Goal: Transaction & Acquisition: Download file/media

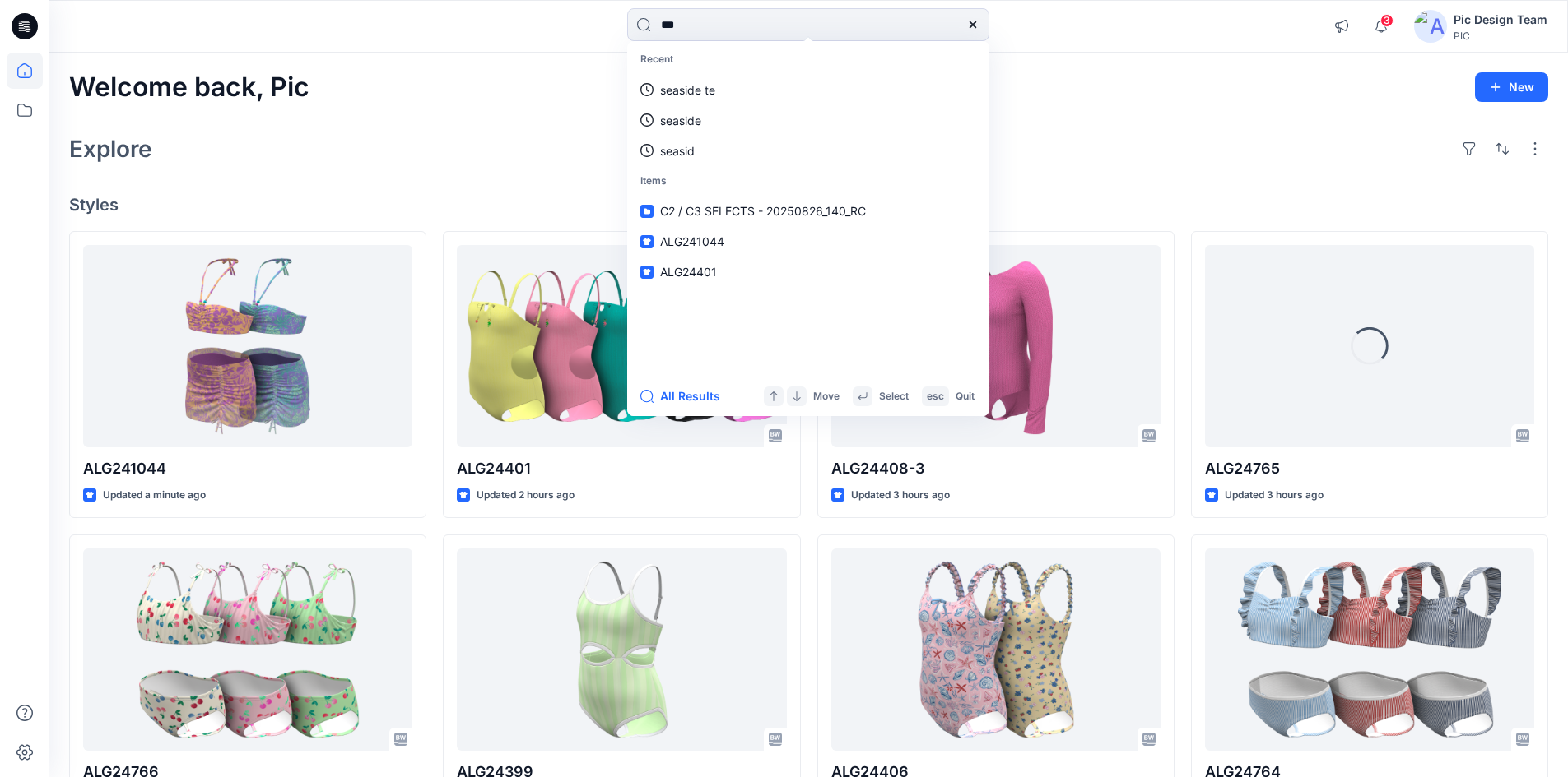
type input "****"
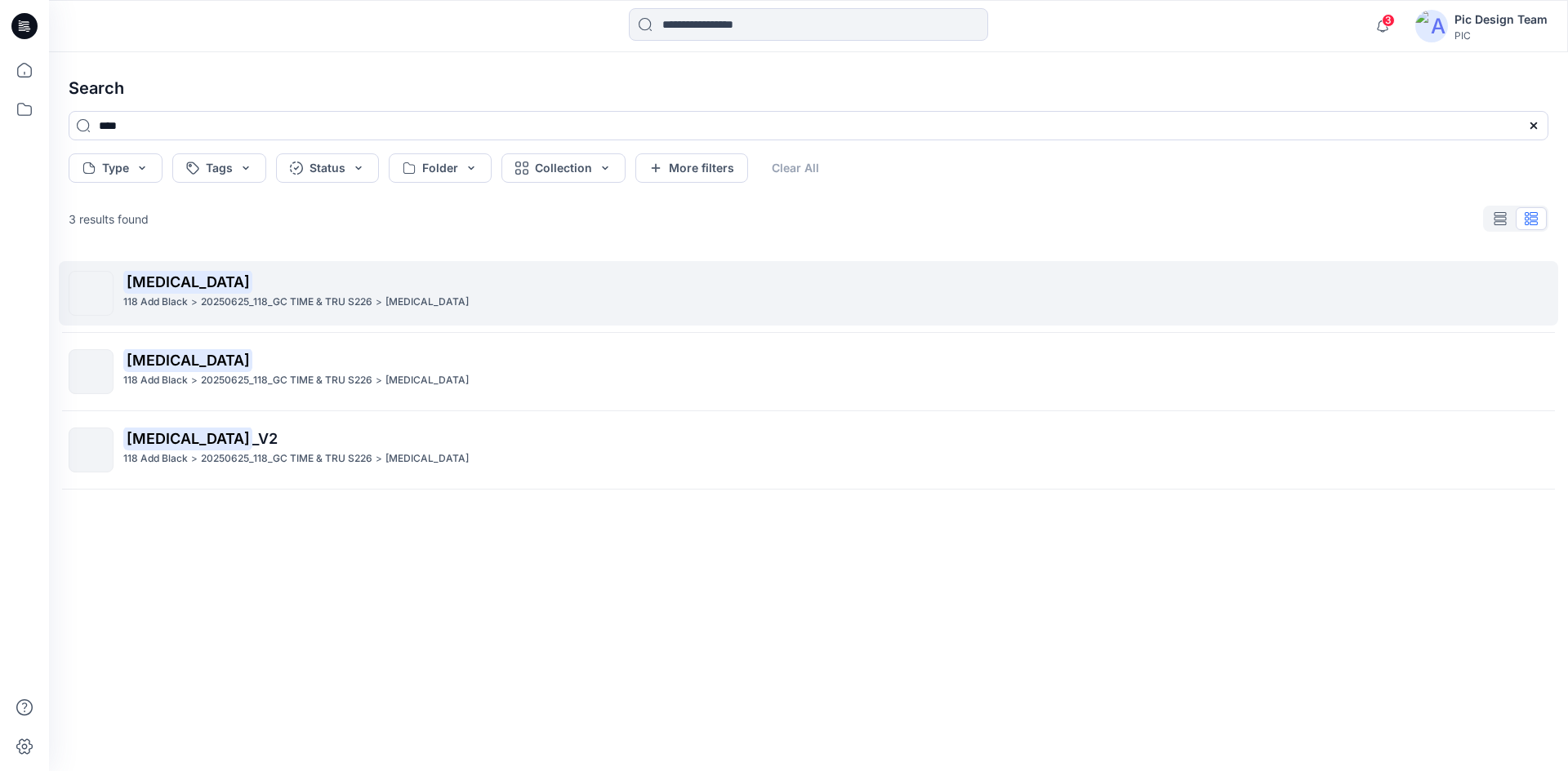
click at [233, 292] on p "[MEDICAL_DATA]" at bounding box center [835, 282] width 1424 height 23
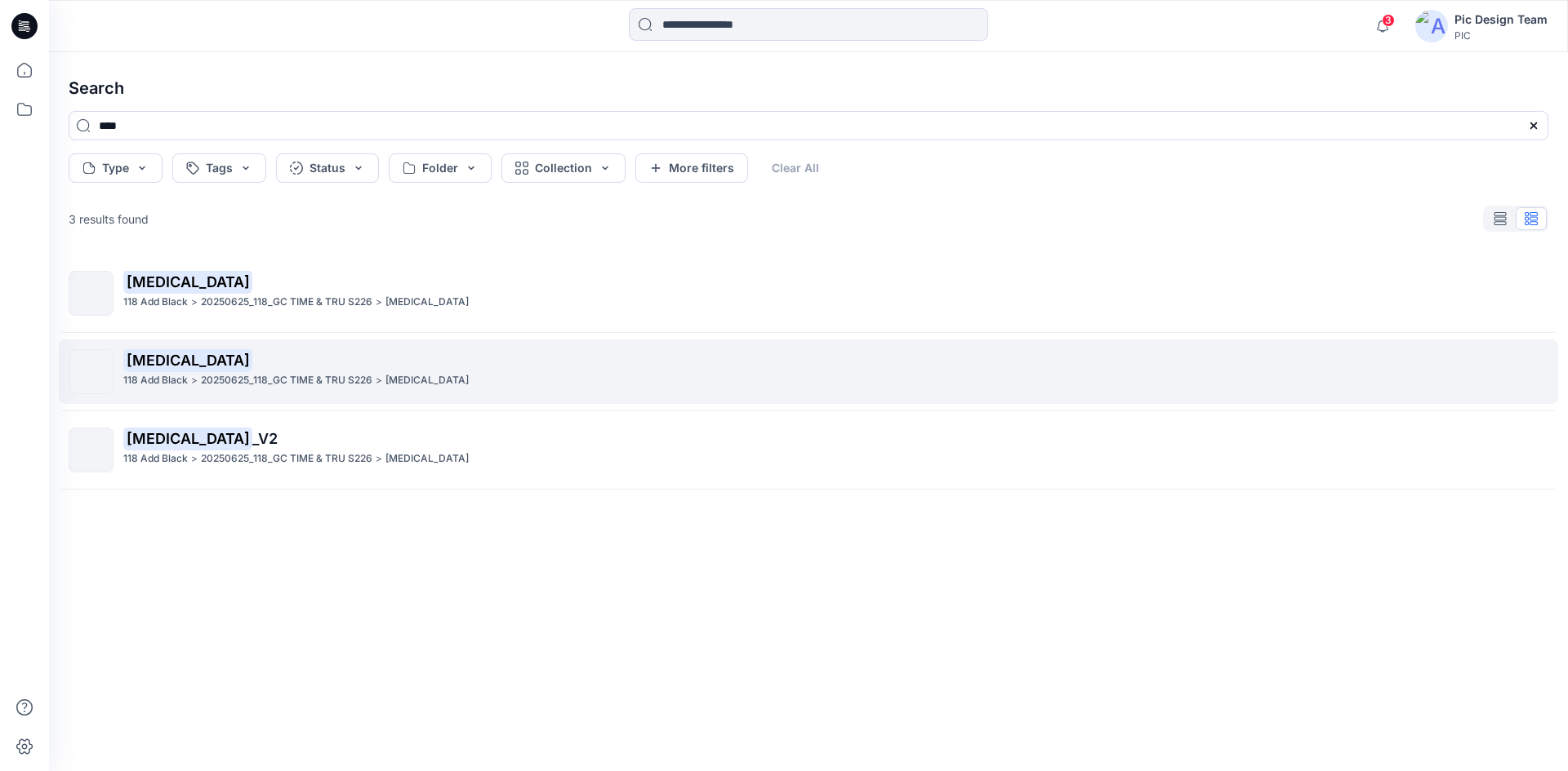
click at [241, 379] on p "20250625_118_GC TIME & TRU S226" at bounding box center [286, 380] width 172 height 17
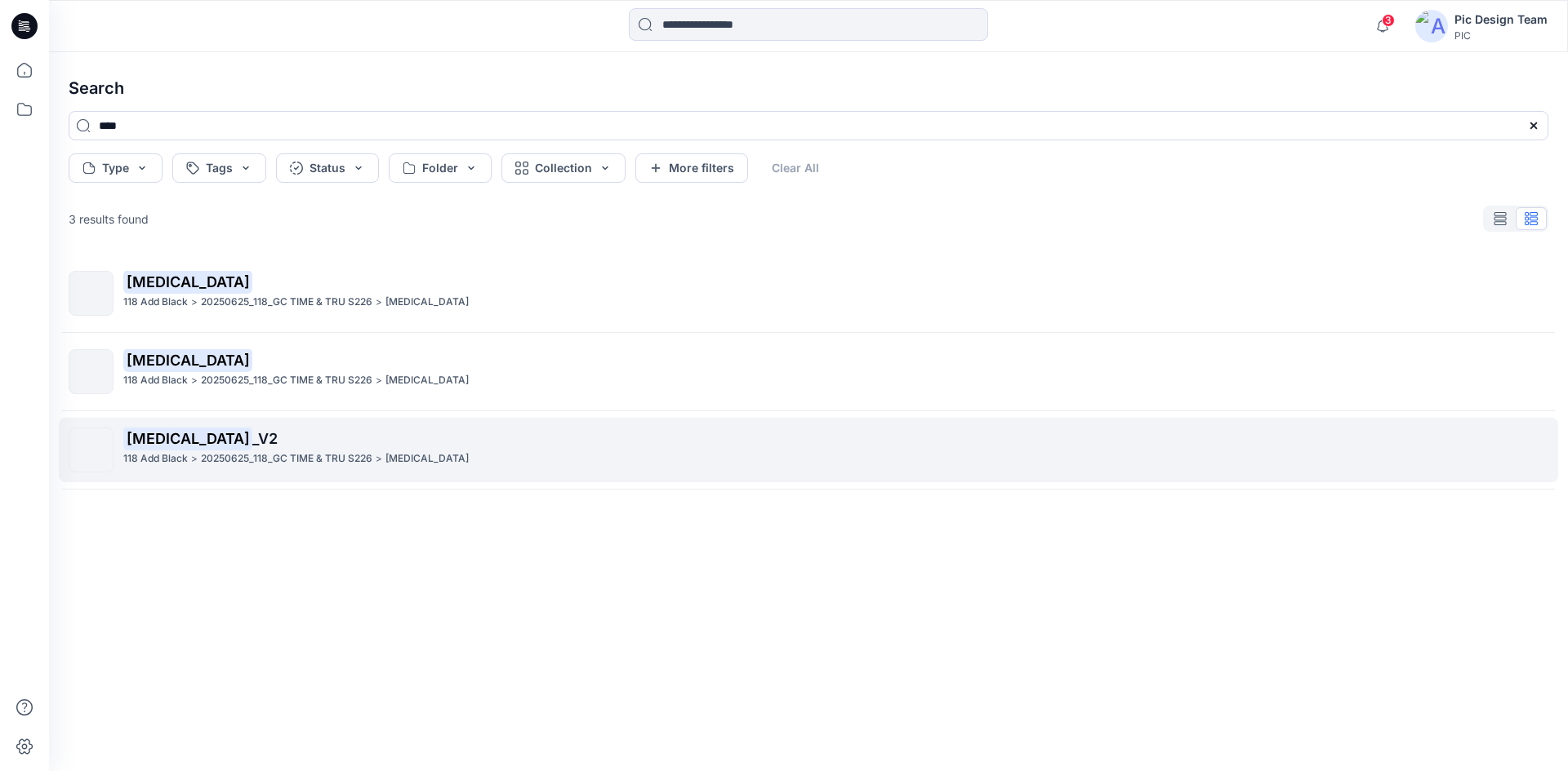
click at [246, 451] on p "20250625_118_GC TIME & TRU S226" at bounding box center [286, 459] width 172 height 17
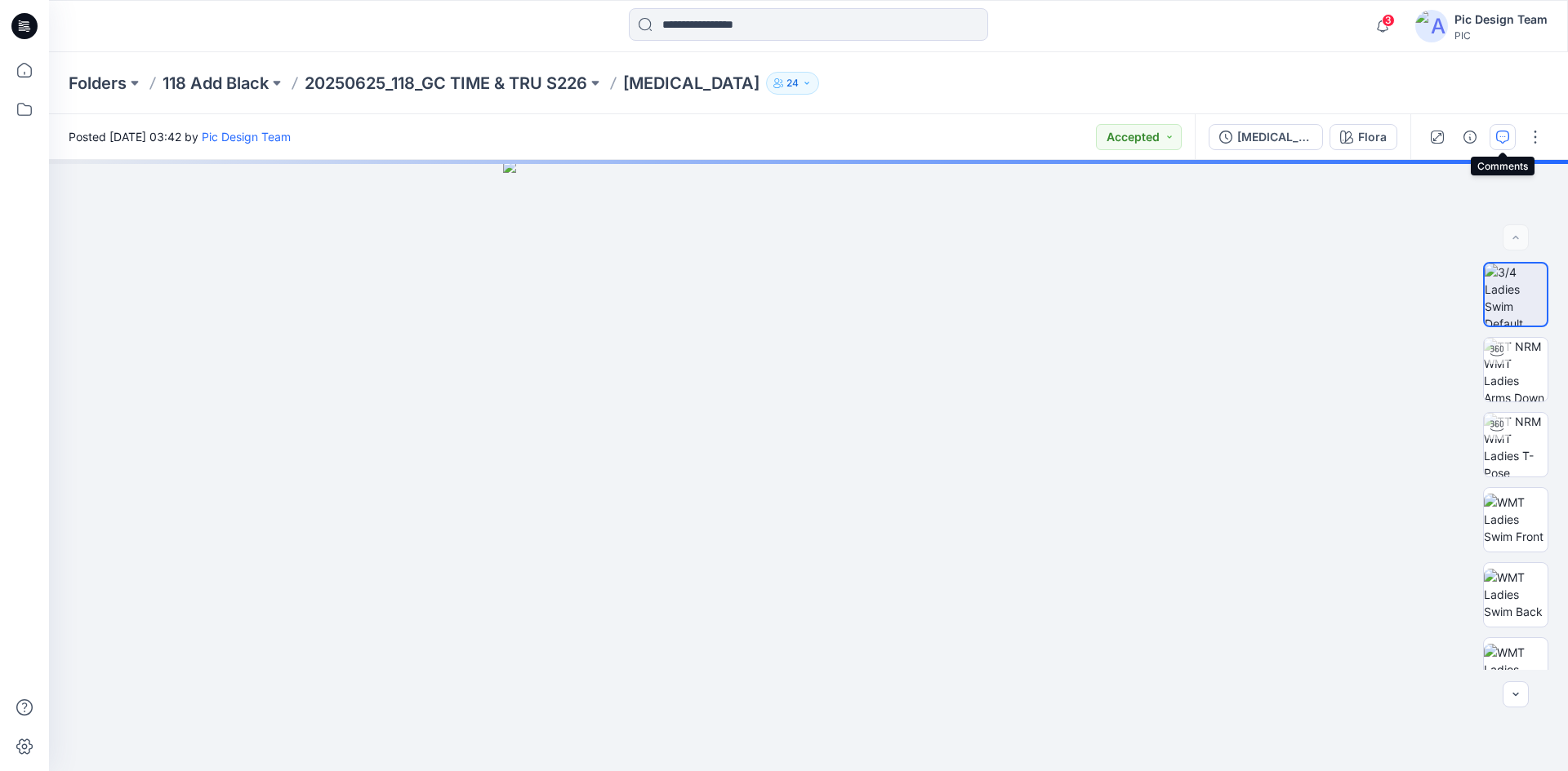
click at [1505, 138] on icon "button" at bounding box center [1503, 137] width 13 height 13
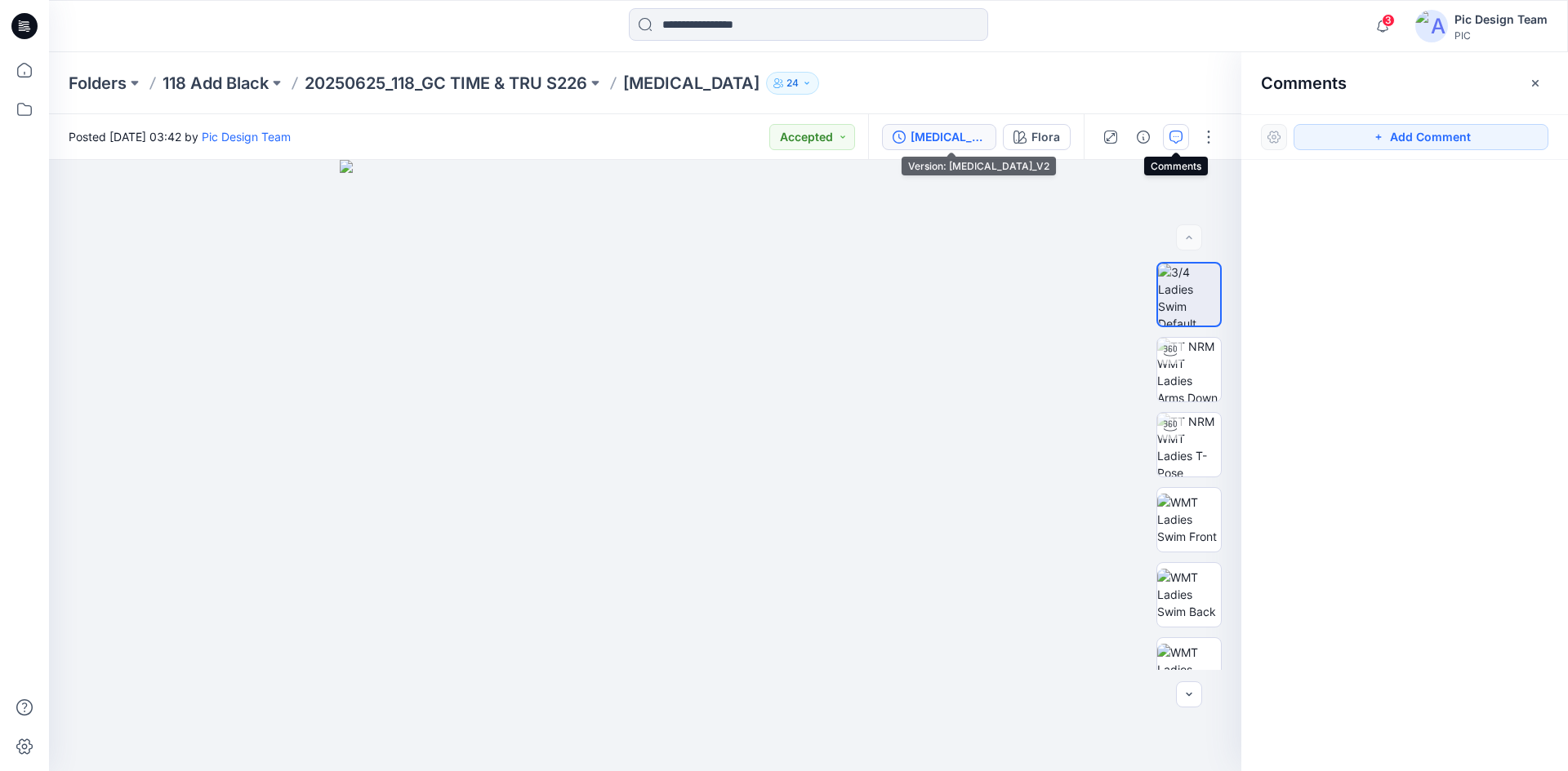
click at [958, 141] on div "[MEDICAL_DATA]_V2" at bounding box center [948, 136] width 76 height 18
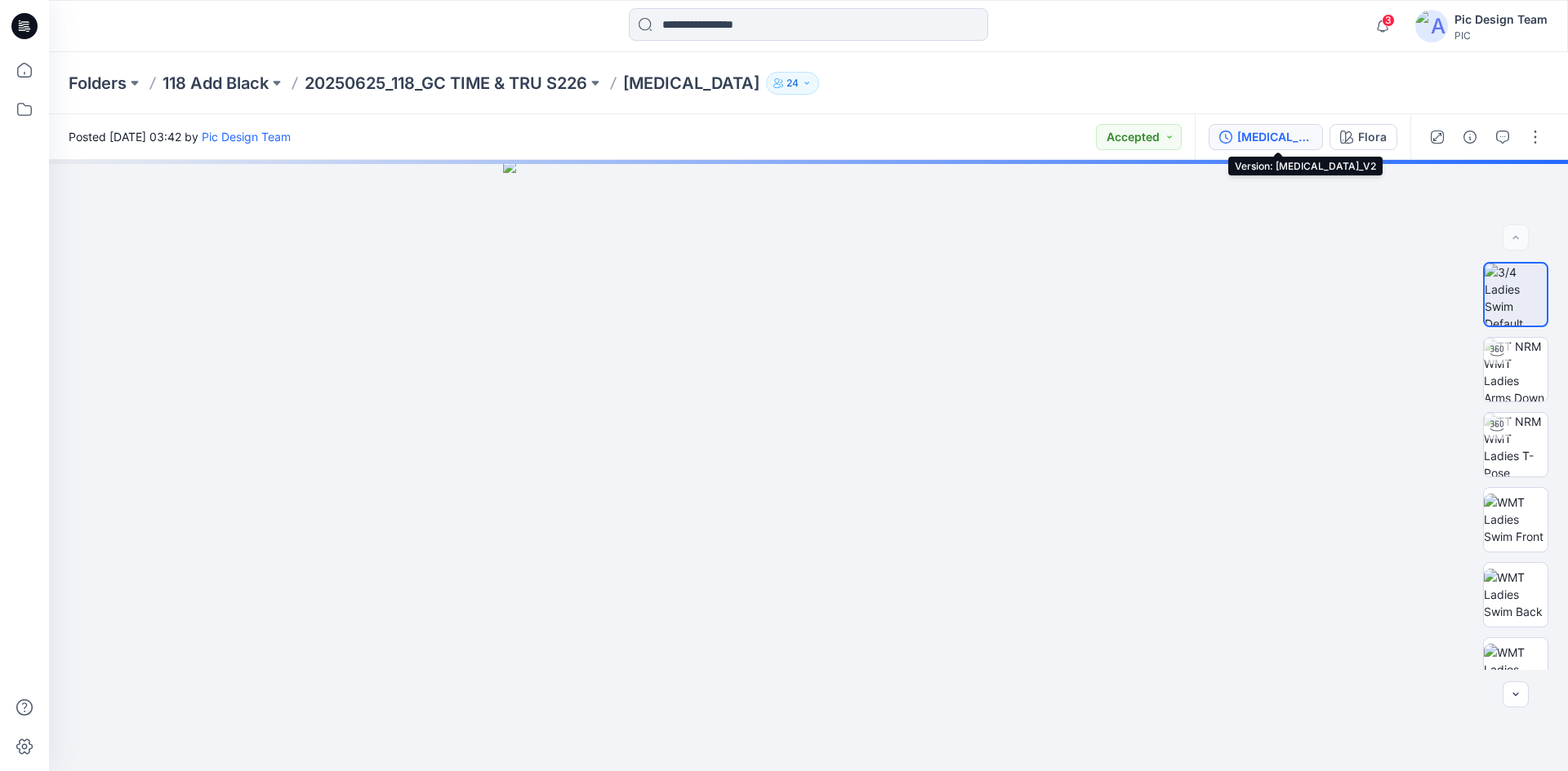
click at [1256, 137] on button "[MEDICAL_DATA]_V2" at bounding box center [1266, 137] width 115 height 26
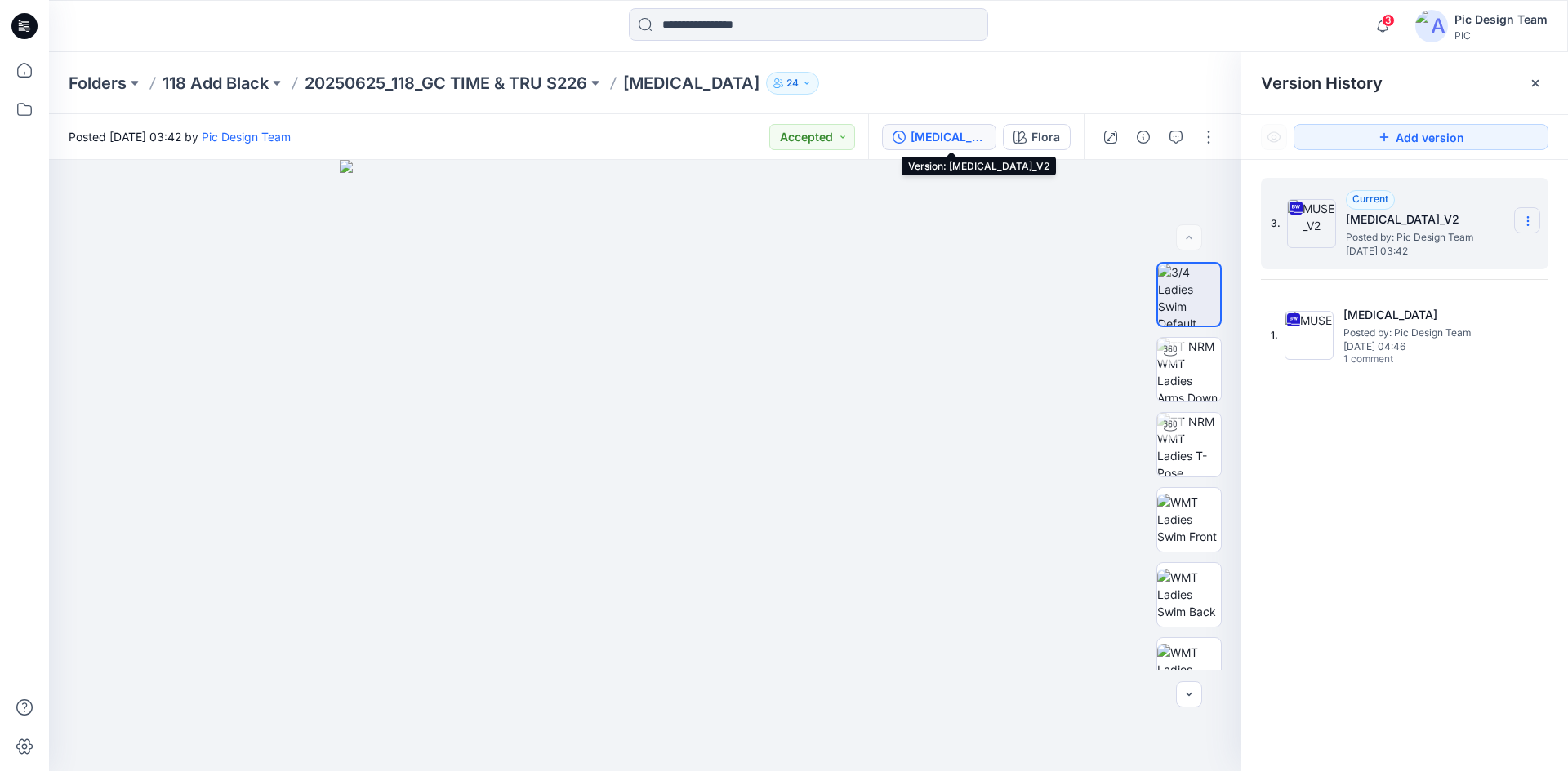
click at [1526, 211] on section at bounding box center [1527, 220] width 26 height 26
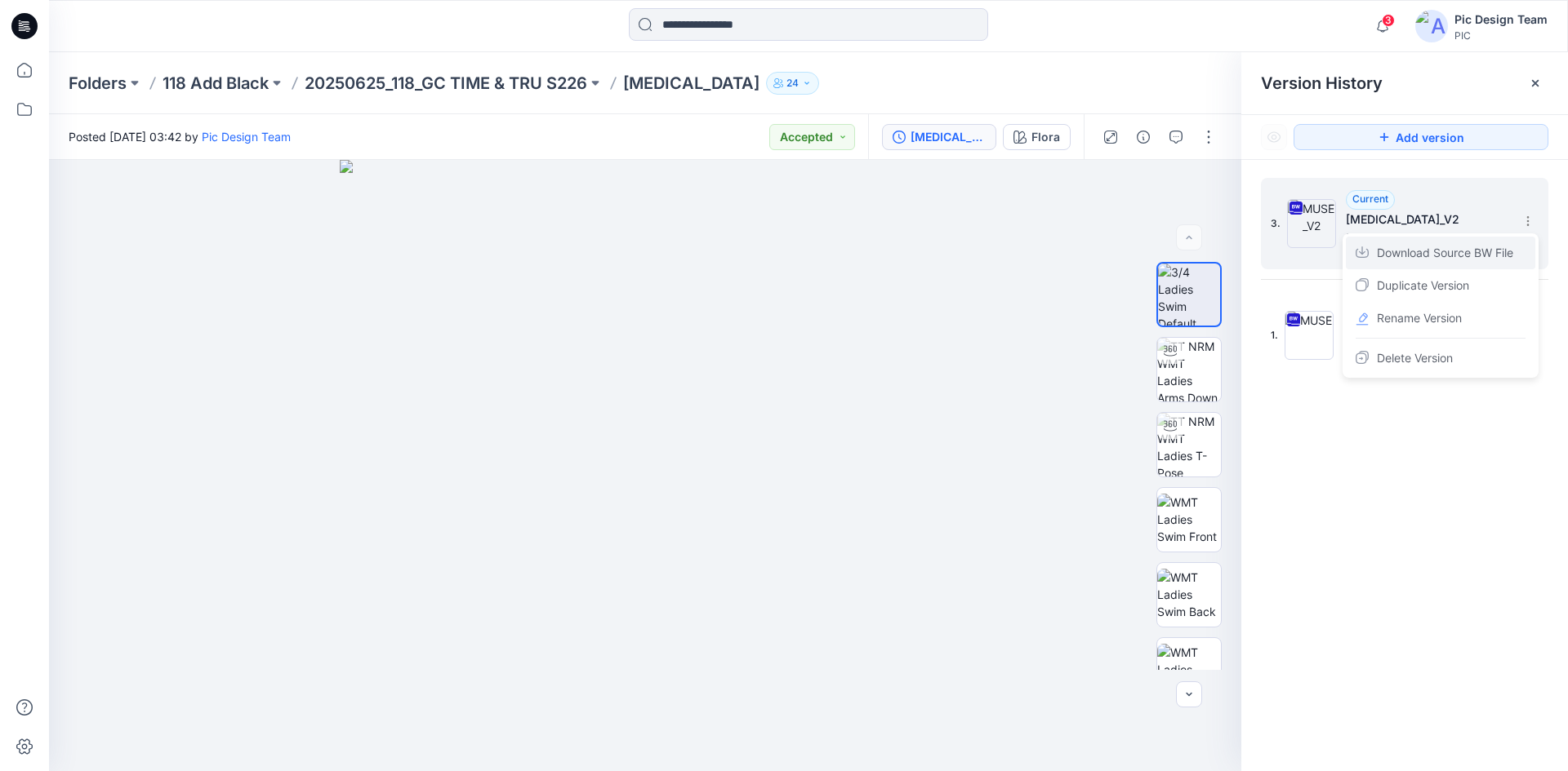
click at [1472, 250] on span "Download Source BW File" at bounding box center [1445, 253] width 136 height 20
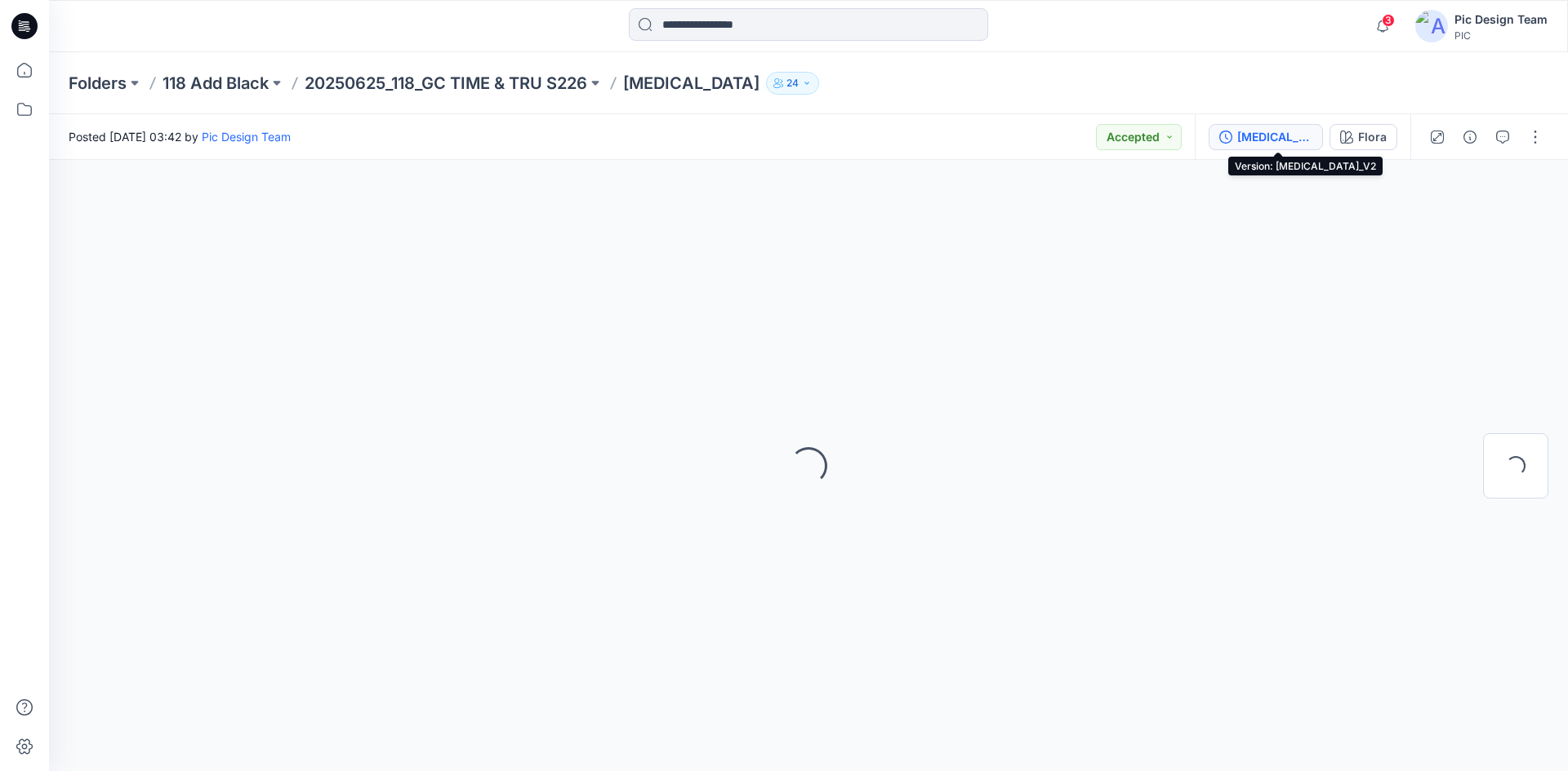
click at [1269, 133] on div "[MEDICAL_DATA]_V2" at bounding box center [1274, 136] width 76 height 18
